Goal: Check status

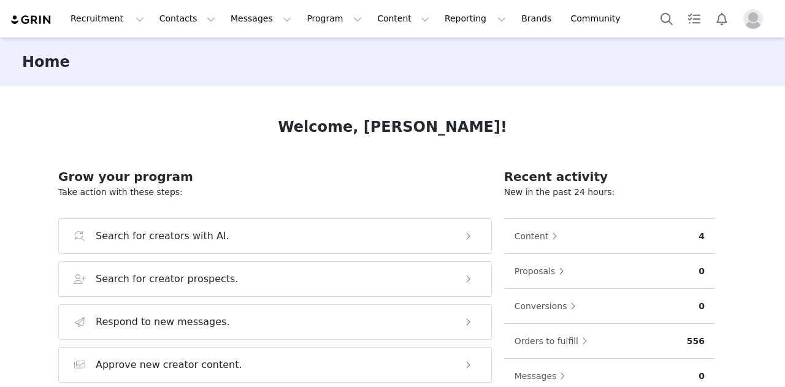
click at [750, 21] on img "Profile" at bounding box center [753, 19] width 20 height 20
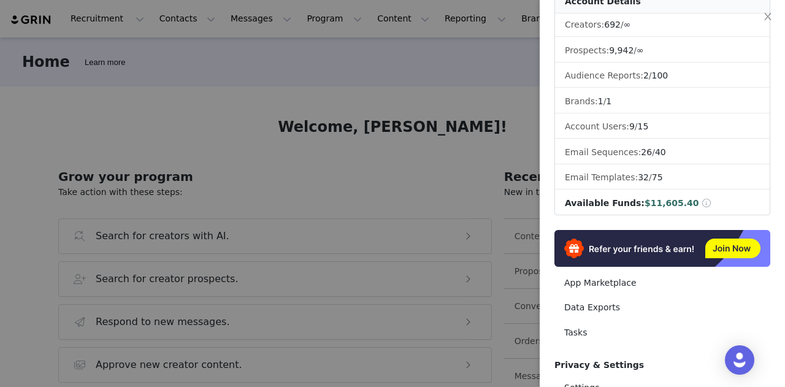
scroll to position [230, 0]
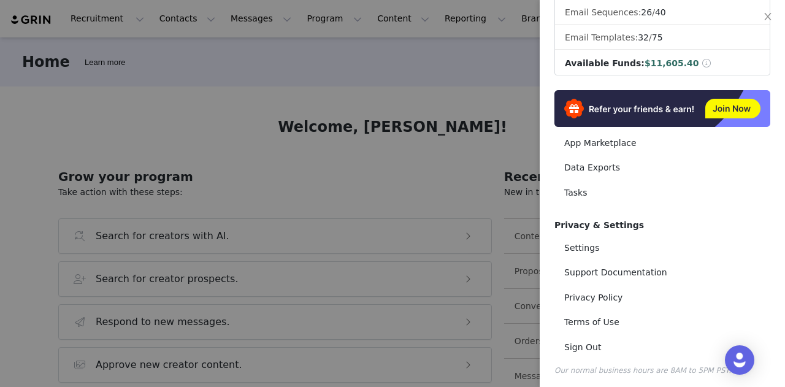
click at [319, 100] on div at bounding box center [392, 193] width 785 height 387
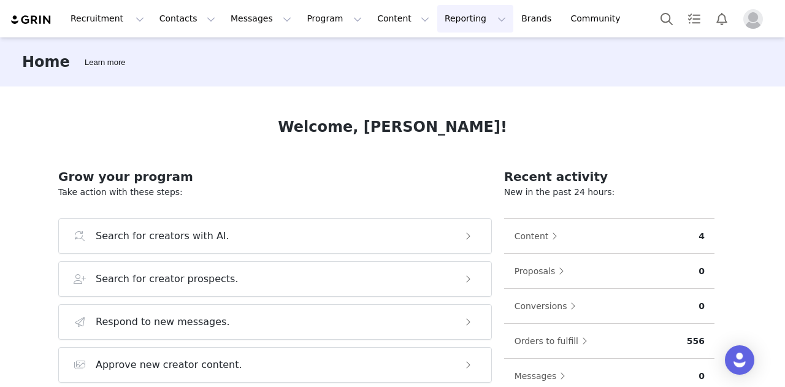
click at [437, 23] on button "Reporting Reporting" at bounding box center [475, 19] width 76 height 28
click at [417, 57] on p "Dashboard" at bounding box center [425, 54] width 47 height 13
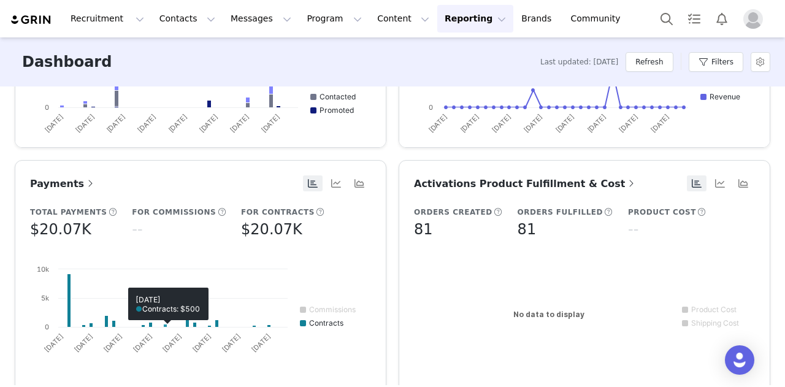
scroll to position [711, 0]
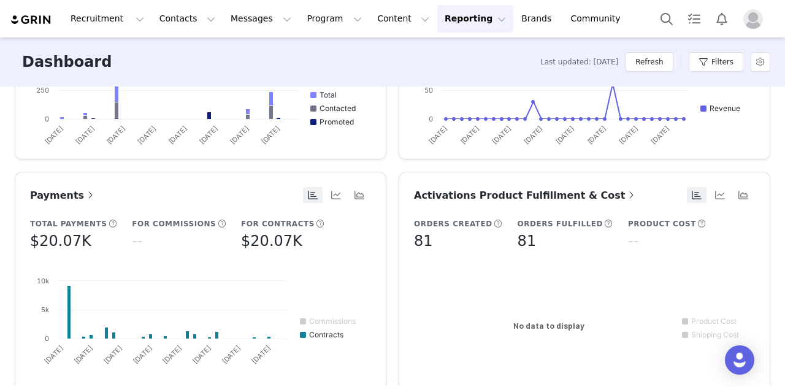
click at [45, 192] on span "Payments" at bounding box center [63, 195] width 66 height 12
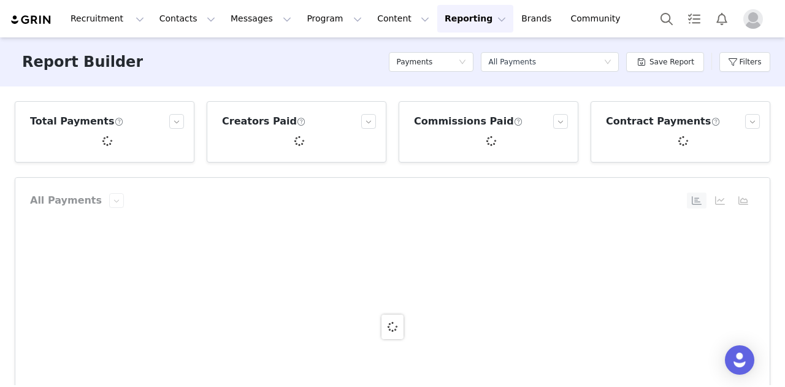
scroll to position [230, 0]
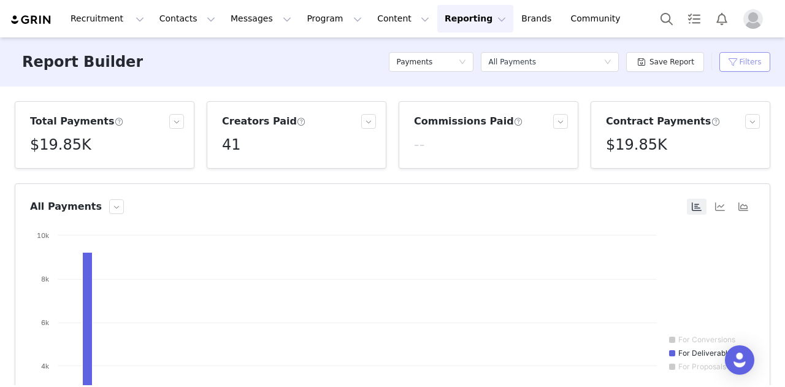
click at [734, 64] on button "Filters" at bounding box center [744, 62] width 51 height 20
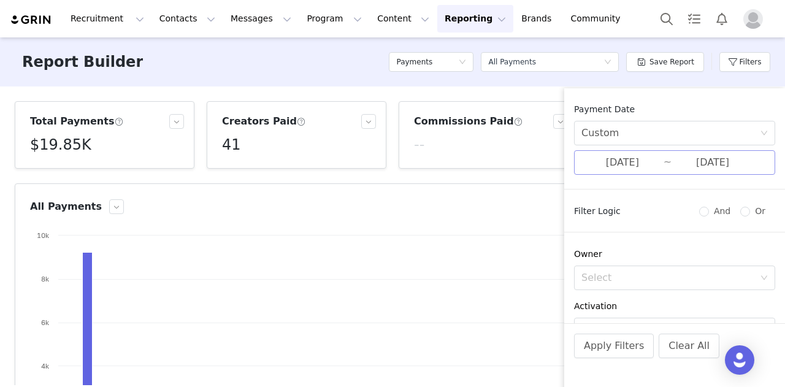
click at [619, 164] on input "[DATE]" at bounding box center [622, 162] width 82 height 16
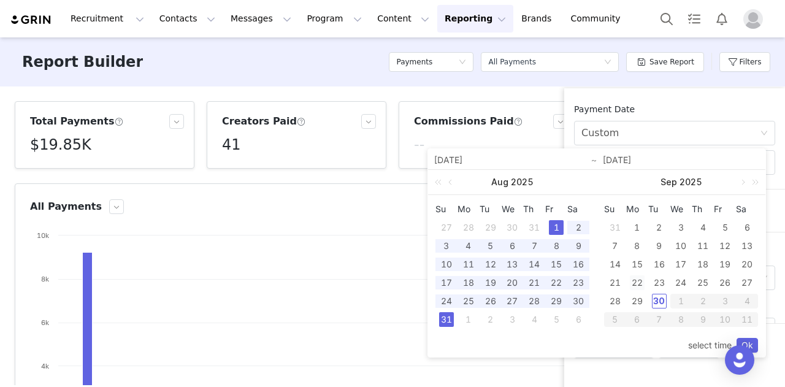
click at [636, 281] on div "22" at bounding box center [637, 282] width 15 height 15
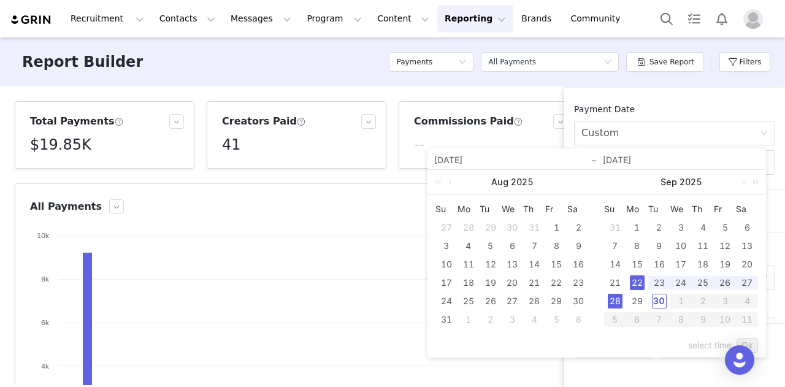
click at [615, 297] on div "28" at bounding box center [614, 301] width 15 height 15
type input "[DATE]"
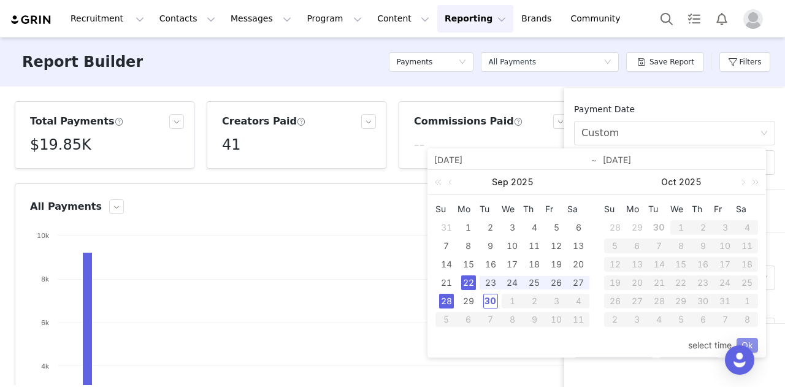
click at [748, 341] on link "Ok" at bounding box center [746, 345] width 21 height 15
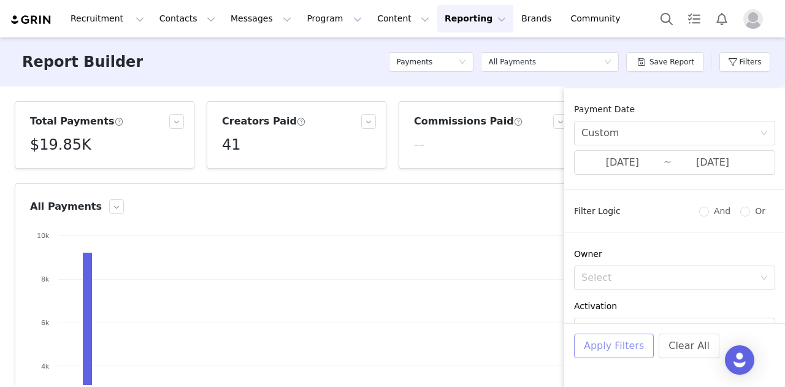
click at [619, 338] on button "Apply Filters" at bounding box center [614, 345] width 80 height 25
